Goal: Transaction & Acquisition: Book appointment/travel/reservation

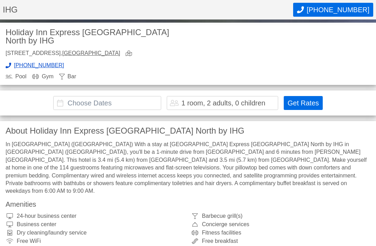
click at [146, 105] on input "text" at bounding box center [107, 103] width 108 height 14
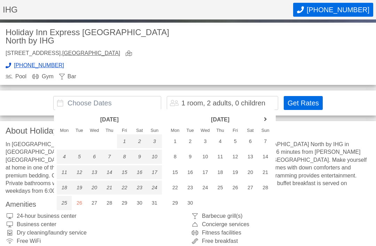
click at [111, 206] on div "28" at bounding box center [109, 203] width 15 height 14
type input "[DATE] - [DATE]"
click at [125, 201] on div "29" at bounding box center [124, 203] width 15 height 14
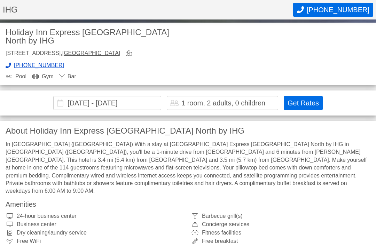
click at [196, 101] on div "1 room, 2 adults, 0 children" at bounding box center [223, 102] width 84 height 7
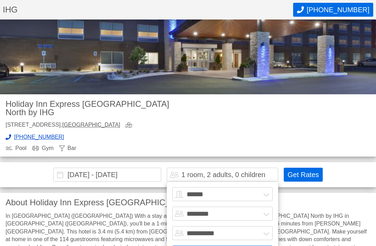
scroll to position [111, 0]
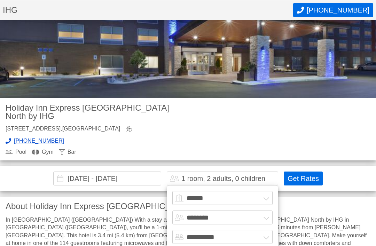
click at [215, 196] on select "****** ******* ******* ******* ******* ******* ******* ******* ********" at bounding box center [222, 198] width 100 height 14
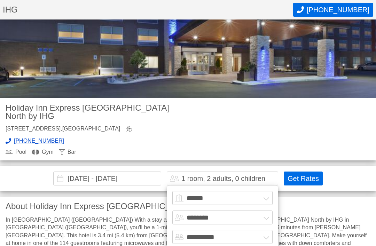
select select "*"
click at [266, 216] on select "******* ******** ******** ********" at bounding box center [222, 217] width 100 height 14
select select "*"
click at [215, 237] on select "**********" at bounding box center [222, 237] width 100 height 14
select select "*"
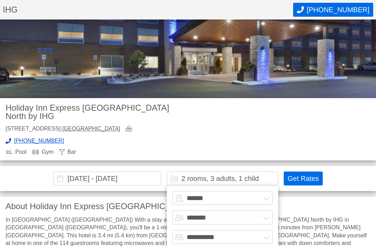
click at [267, 217] on select "******* ******** ******** ********" at bounding box center [222, 217] width 100 height 14
select select "*"
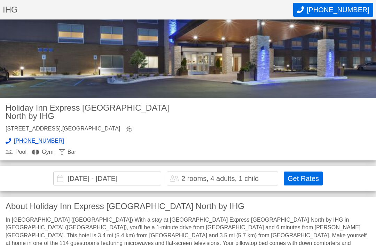
click at [301, 177] on button "Get Rates" at bounding box center [302, 178] width 39 height 14
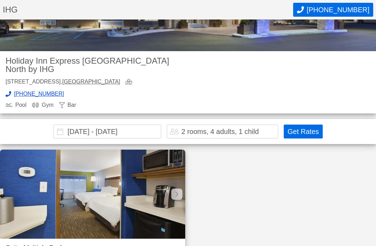
scroll to position [154, 0]
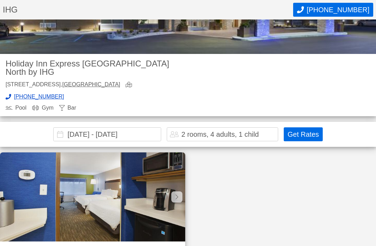
click at [306, 134] on button "Get Rates" at bounding box center [302, 134] width 39 height 14
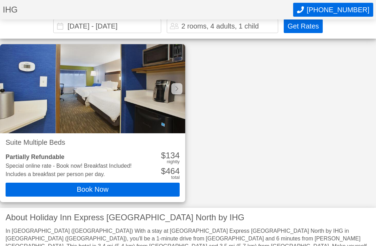
scroll to position [260, 0]
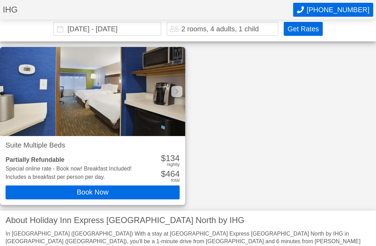
click at [52, 143] on h2 "Suite Multiple Beds" at bounding box center [93, 145] width 174 height 7
click at [168, 166] on div "nightly" at bounding box center [173, 164] width 13 height 5
click at [175, 166] on div "$ 134 nightly $ 464 total" at bounding box center [170, 168] width 18 height 29
click at [171, 164] on div "nightly" at bounding box center [173, 164] width 13 height 5
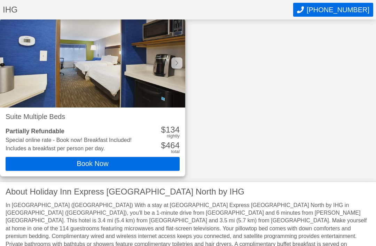
scroll to position [295, 0]
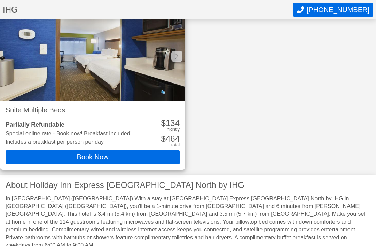
click at [171, 135] on div "$ 464" at bounding box center [170, 139] width 18 height 8
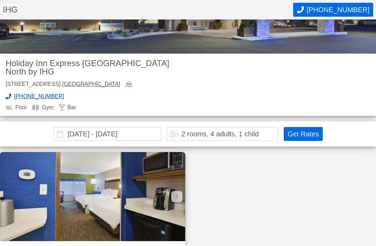
scroll to position [178, 0]
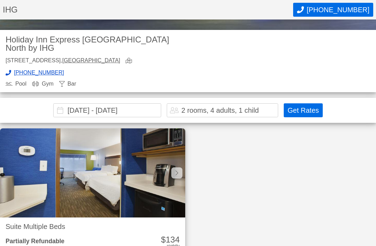
click at [230, 110] on div "2 rooms, 4 adults, 1 child" at bounding box center [219, 110] width 77 height 7
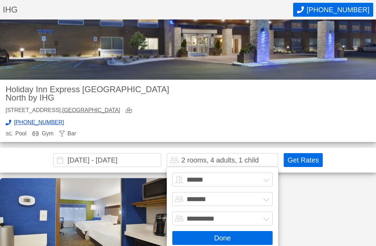
scroll to position [110, 0]
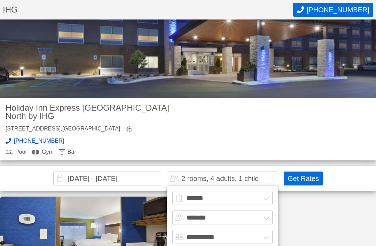
click at [223, 197] on select "****** ******* ******* ******* ******* ******* ******* ******* ********" at bounding box center [222, 198] width 100 height 14
select select "*"
click at [226, 216] on select "******* ******** ******** ********" at bounding box center [222, 217] width 100 height 14
select select "*"
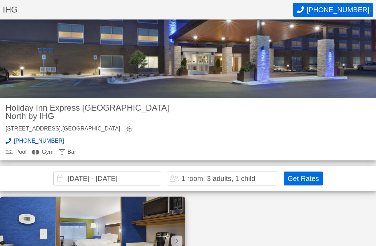
click at [306, 176] on button "Get Rates" at bounding box center [302, 178] width 39 height 14
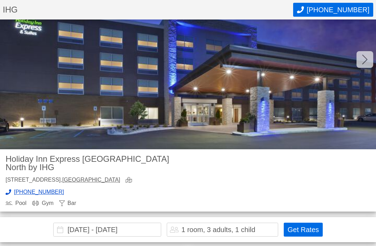
scroll to position [0, 0]
